Goal: Information Seeking & Learning: Understand process/instructions

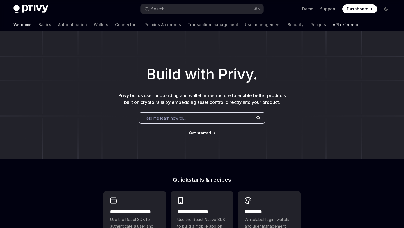
click at [333, 25] on link "API reference" at bounding box center [346, 24] width 27 height 13
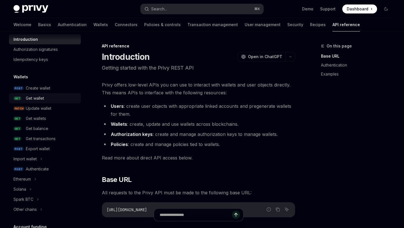
scroll to position [17, 0]
click at [43, 167] on div "Authenticate" at bounding box center [37, 168] width 23 height 7
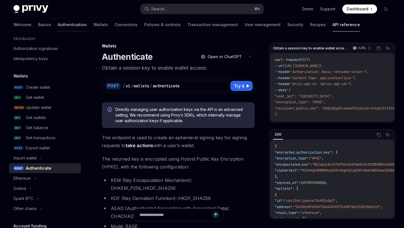
click at [58, 27] on link "Authentication" at bounding box center [72, 24] width 29 height 13
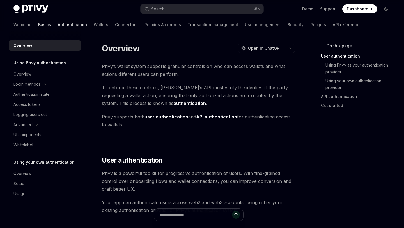
click at [38, 22] on link "Basics" at bounding box center [44, 24] width 13 height 13
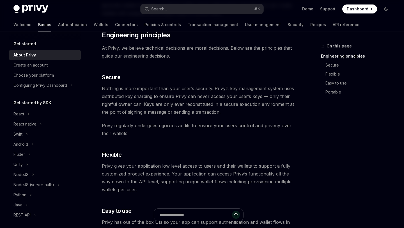
scroll to position [187, 0]
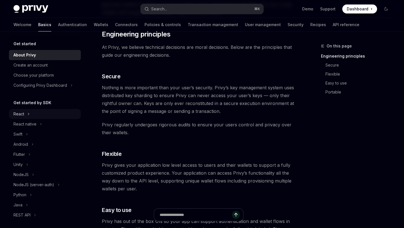
click at [17, 114] on div "React" at bounding box center [18, 113] width 11 height 7
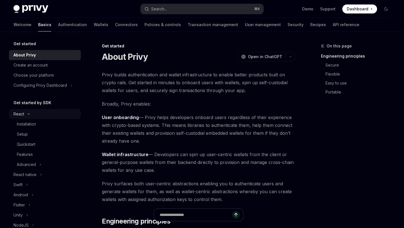
type textarea "*"
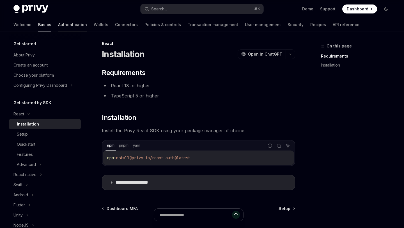
click at [58, 23] on link "Authentication" at bounding box center [72, 24] width 29 height 13
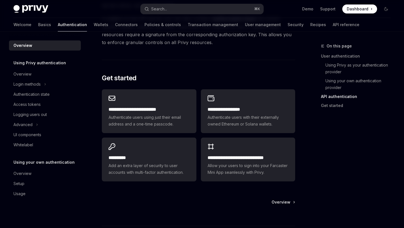
scroll to position [437, 0]
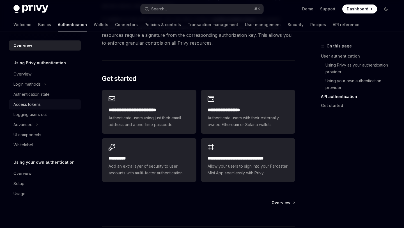
click at [41, 102] on div "Access tokens" at bounding box center [45, 104] width 64 height 7
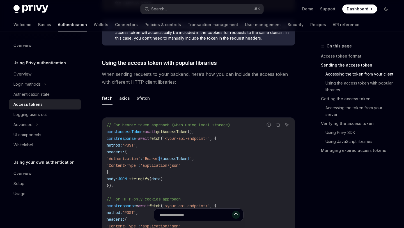
scroll to position [458, 0]
click at [123, 101] on button "axios" at bounding box center [124, 98] width 11 height 13
type textarea "*"
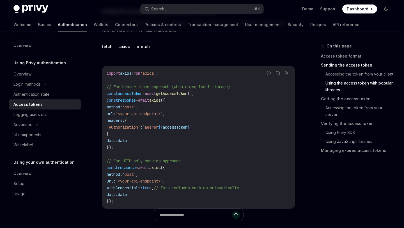
scroll to position [513, 0]
